Goal: Task Accomplishment & Management: Complete application form

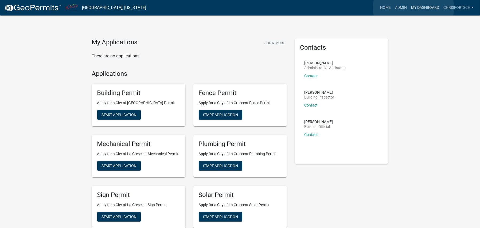
click at [414, 8] on link "My Dashboard" at bounding box center [425, 8] width 32 height 10
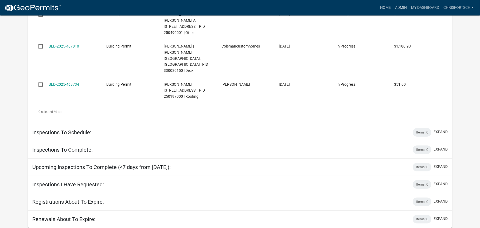
scroll to position [609, 0]
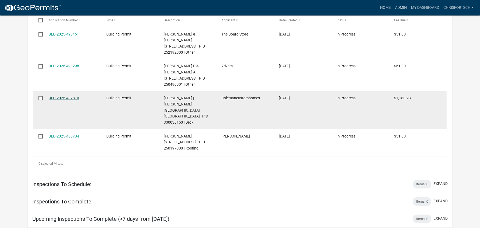
click at [58, 100] on link "BLD-2025-487810" at bounding box center [64, 98] width 30 height 4
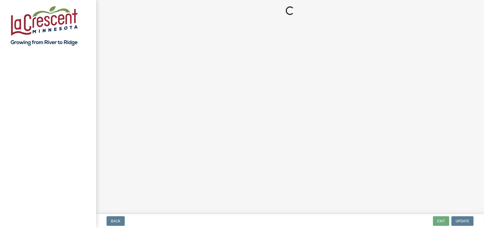
select select "3: 3"
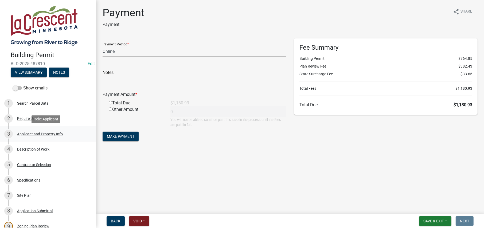
click at [30, 135] on div "Applicant and Property Info" at bounding box center [40, 134] width 46 height 4
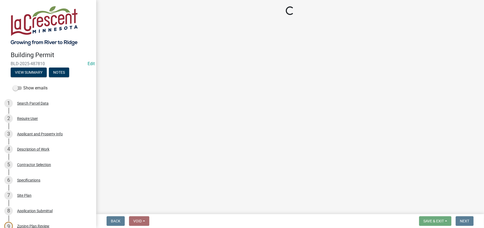
select select "a2dd2cb1-9585-471a-87a6-d74724b2f93a"
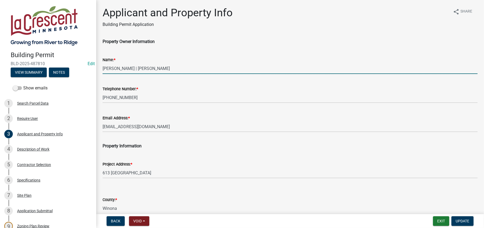
click at [149, 68] on input "[PERSON_NAME] | [PERSON_NAME]" at bounding box center [290, 68] width 375 height 11
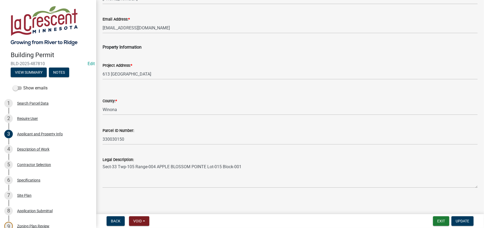
scroll to position [100, 0]
type input "[PERSON_NAME] & [PERSON_NAME]"
click at [462, 222] on span "Update" at bounding box center [463, 221] width 14 height 4
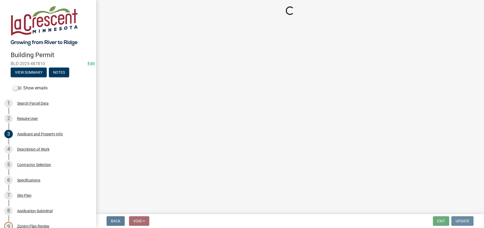
scroll to position [0, 0]
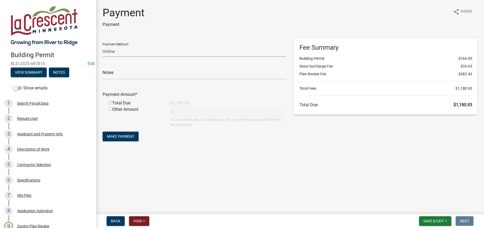
click at [117, 50] on select "Credit Card POS Check Cash Online" at bounding box center [195, 51] width 184 height 11
select select "1: 0"
click at [103, 46] on select "Credit Card POS Check Cash Online" at bounding box center [195, 51] width 184 height 11
click at [112, 74] on input "text" at bounding box center [195, 74] width 184 height 11
type input "6076"
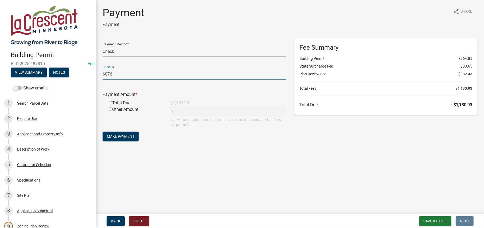
click at [109, 103] on input "radio" at bounding box center [110, 102] width 3 height 3
radio input "true"
type input "1180.93"
click at [122, 137] on span "Make Payment" at bounding box center [121, 136] width 28 height 4
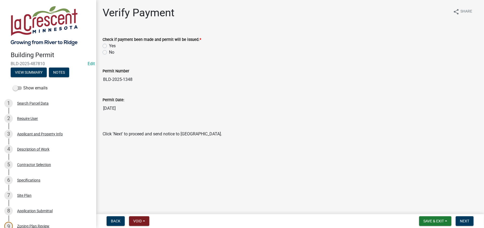
click at [109, 46] on label "Yes" at bounding box center [112, 46] width 7 height 6
click at [109, 46] on input "Yes" at bounding box center [110, 44] width 3 height 3
radio input "true"
click at [463, 226] on button "Next" at bounding box center [465, 221] width 18 height 10
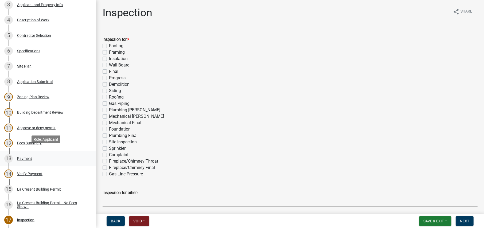
scroll to position [134, 0]
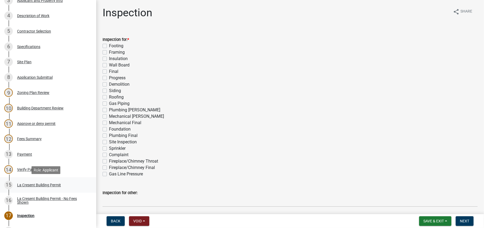
click at [35, 186] on div "La Cresent Building Permit" at bounding box center [39, 185] width 44 height 4
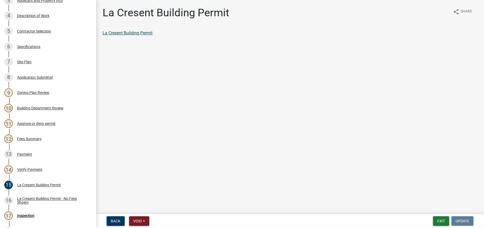
click at [128, 34] on link "La Cresent Building Permit" at bounding box center [128, 32] width 50 height 5
